Goal: Obtain resource: Obtain resource

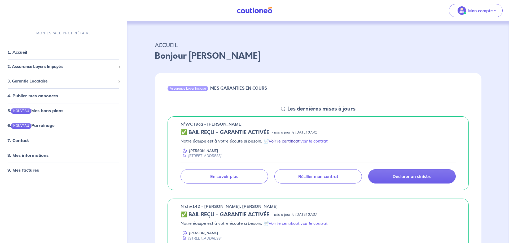
click at [283, 142] on link "Voir le certificat" at bounding box center [283, 141] width 31 height 5
click at [315, 143] on link "voir le contrat" at bounding box center [313, 141] width 27 height 5
click at [23, 138] on link "7. Contact" at bounding box center [17, 140] width 21 height 5
click at [18, 54] on link "1. Accueil" at bounding box center [16, 52] width 19 height 5
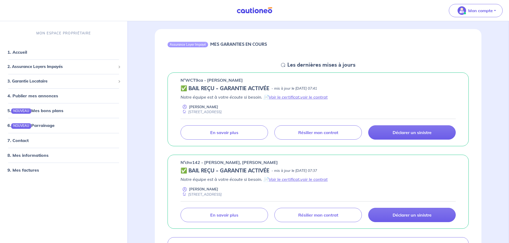
scroll to position [54, 0]
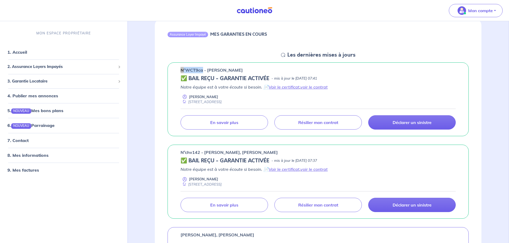
drag, startPoint x: 203, startPoint y: 71, endPoint x: 181, endPoint y: 69, distance: 21.8
click at [181, 69] on p "n°WCT9ca - [PERSON_NAME]" at bounding box center [211, 70] width 62 height 6
copy p "n°WCT9ca"
drag, startPoint x: 199, startPoint y: 153, endPoint x: 185, endPoint y: 153, distance: 14.3
click at [185, 153] on p "n°chv142 - [PERSON_NAME], [PERSON_NAME]" at bounding box center [228, 152] width 97 height 6
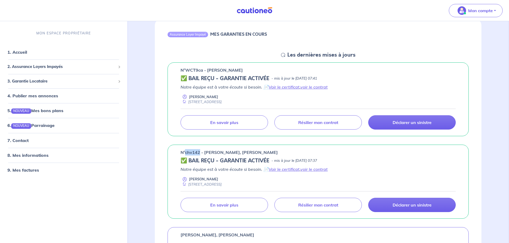
click at [203, 154] on p "n°chv142 - [PERSON_NAME], [PERSON_NAME]" at bounding box center [228, 152] width 97 height 6
drag, startPoint x: 200, startPoint y: 153, endPoint x: 180, endPoint y: 154, distance: 19.7
click at [180, 154] on p "n°chv142 - [PERSON_NAME], [PERSON_NAME]" at bounding box center [228, 152] width 97 height 6
copy p "n°chv142"
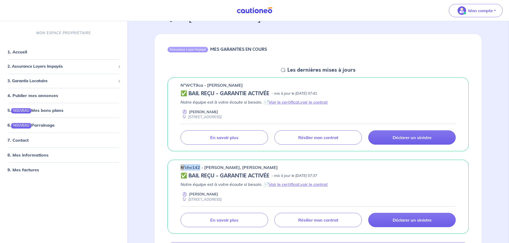
scroll to position [27, 0]
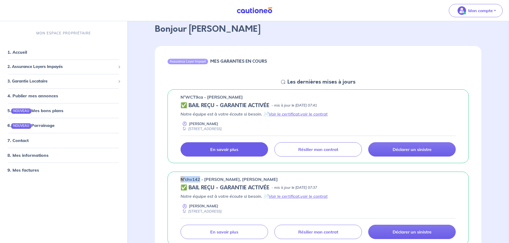
click at [227, 149] on p "En savoir plus" at bounding box center [224, 149] width 28 height 5
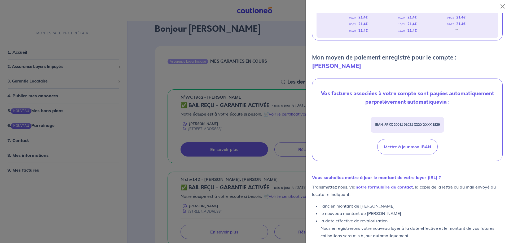
scroll to position [0, 0]
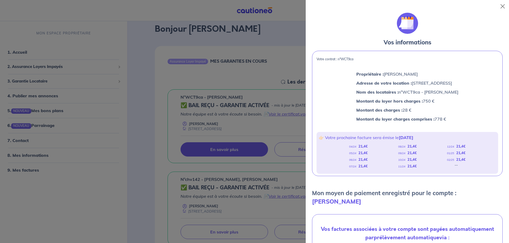
click at [248, 71] on div at bounding box center [254, 121] width 509 height 243
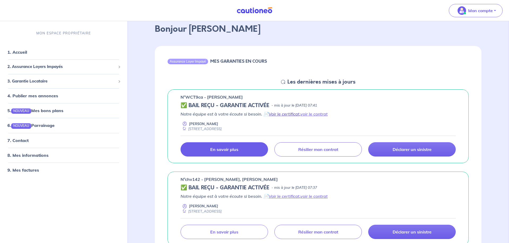
click at [283, 114] on link "Voir le certificat" at bounding box center [283, 114] width 31 height 5
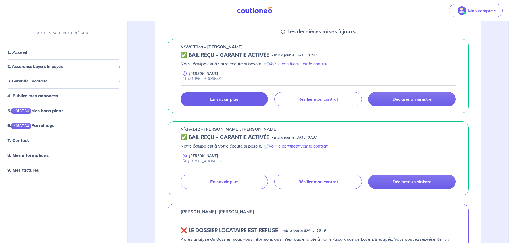
scroll to position [81, 0]
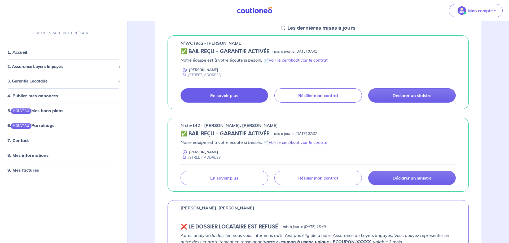
click at [280, 144] on link "Voir le certificat" at bounding box center [283, 142] width 31 height 5
